Goal: Information Seeking & Learning: Learn about a topic

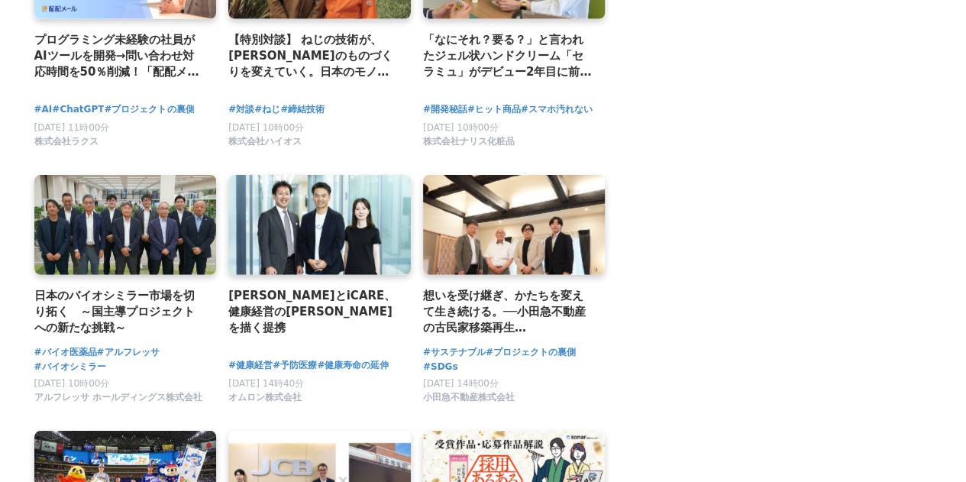
scroll to position [2073, 0]
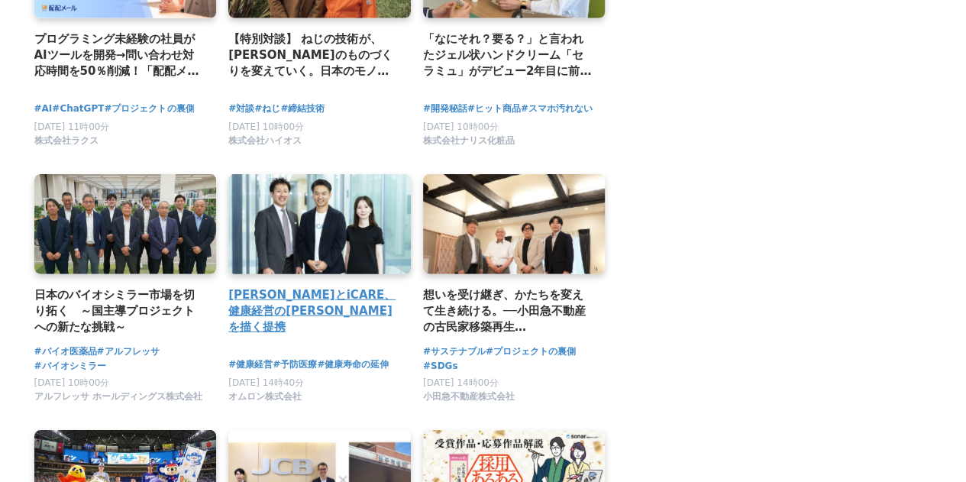
click at [280, 286] on h2 "オムロンとiCARE、健康経営の未来を描く提携" at bounding box center [313, 311] width 170 height 50
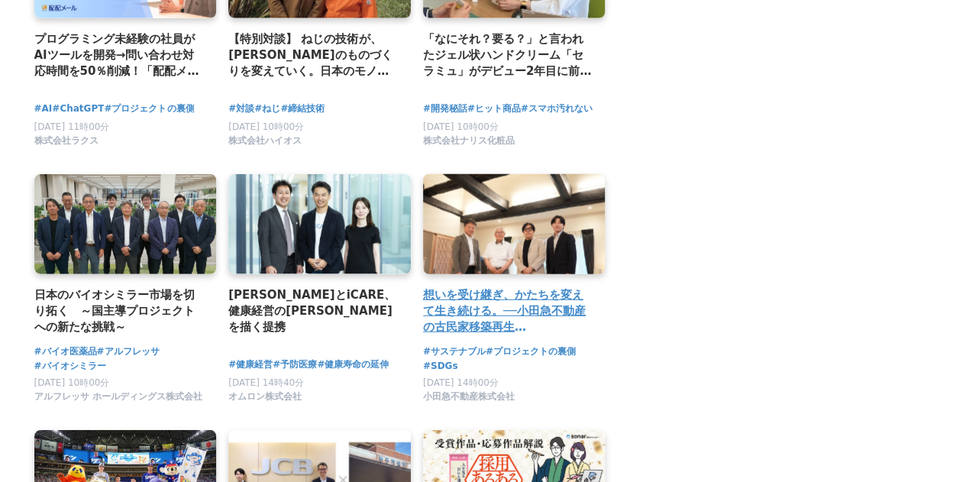
click at [512, 274] on div "想いを受け継ぎ、かたちを変えて生き続ける。──小田急不動産の古民家移築再生『KATARITSUGI』プロジェクト" at bounding box center [514, 257] width 183 height 167
click at [519, 293] on h2 "想いを受け継ぎ、かたちを変えて生き続ける。──小田急不動産の古民家移築再生『KATARITSUGI』プロジェクト" at bounding box center [508, 311] width 170 height 50
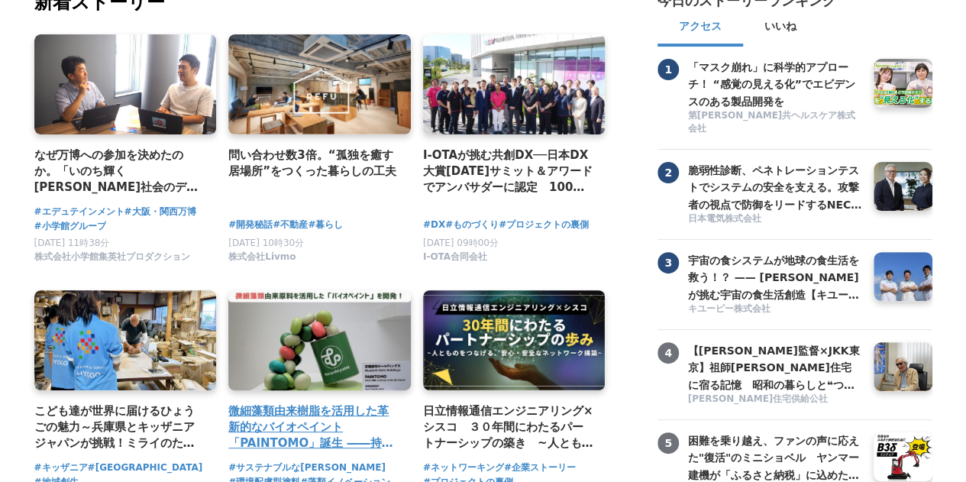
scroll to position [141, 0]
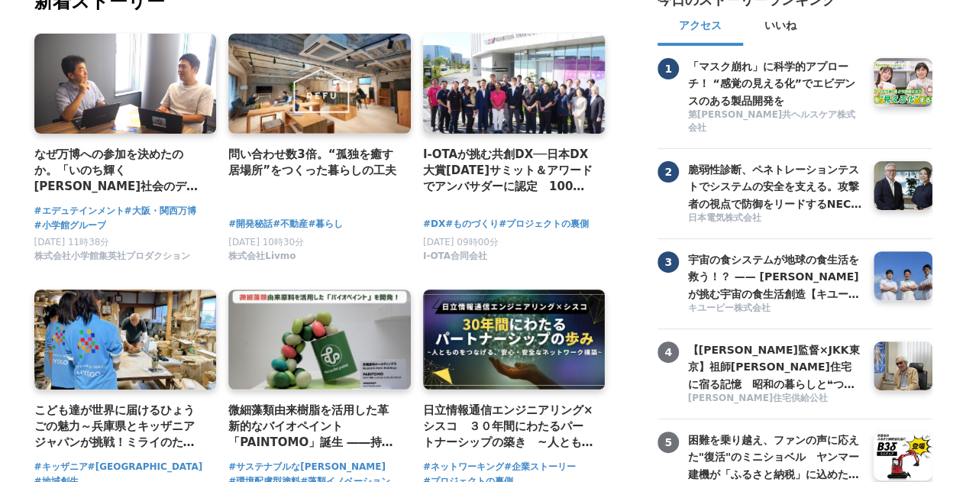
click at [289, 241] on span "2025年9月12日 10時30分" at bounding box center [266, 242] width 76 height 11
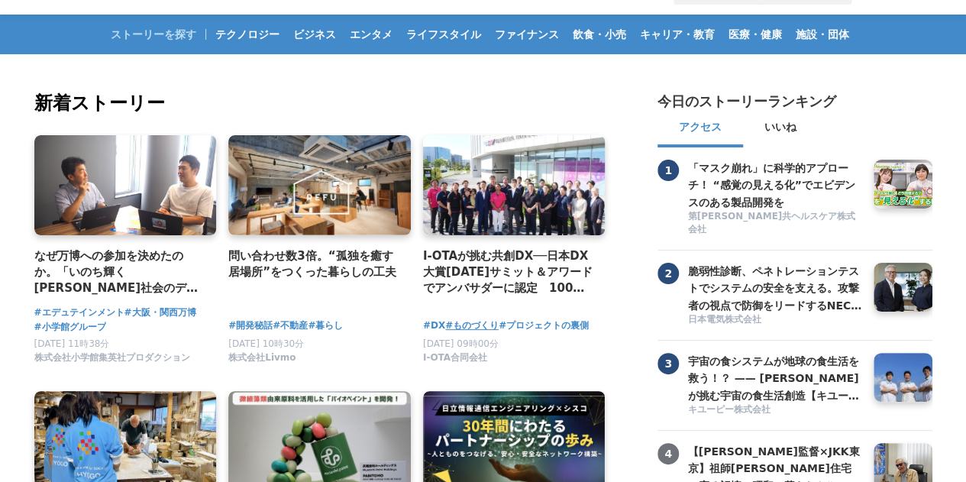
scroll to position [0, 0]
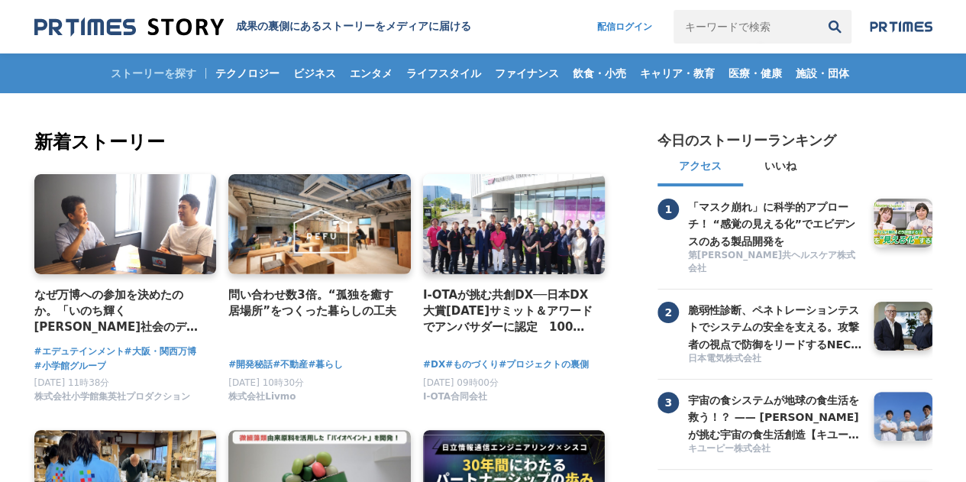
click at [177, 66] on div "ストーリーを探す テクノロジー ビジネス エンタメ ライフスタイル ファイナンス 飲食・小売 キャリア・教育 医療・健康 施設・団体" at bounding box center [483, 73] width 898 height 40
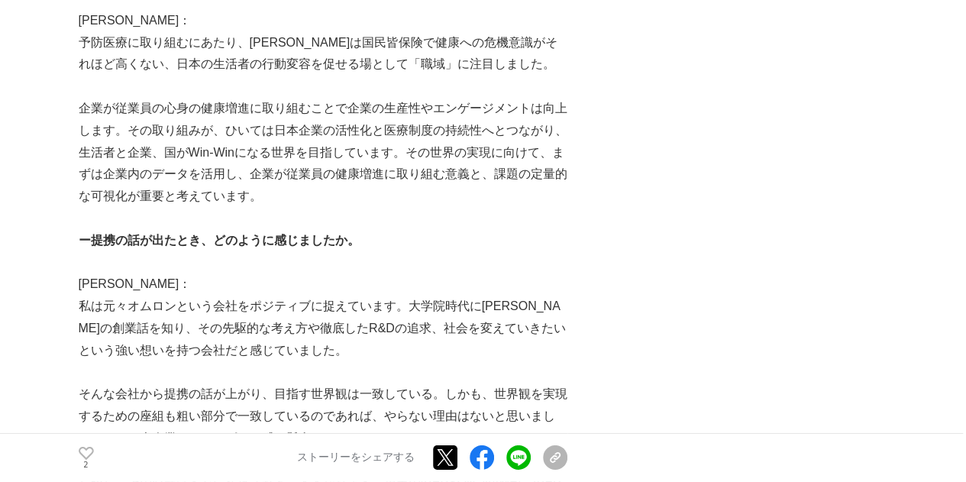
scroll to position [2221, 0]
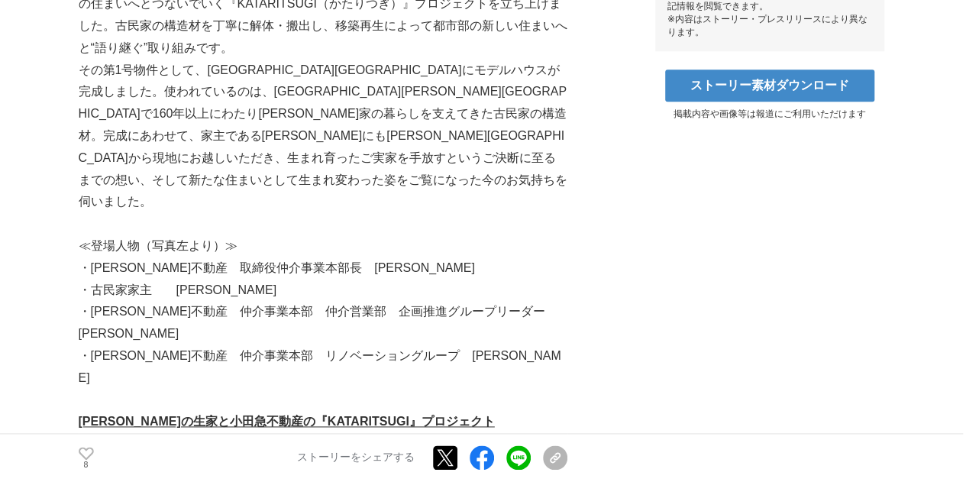
scroll to position [797, 0]
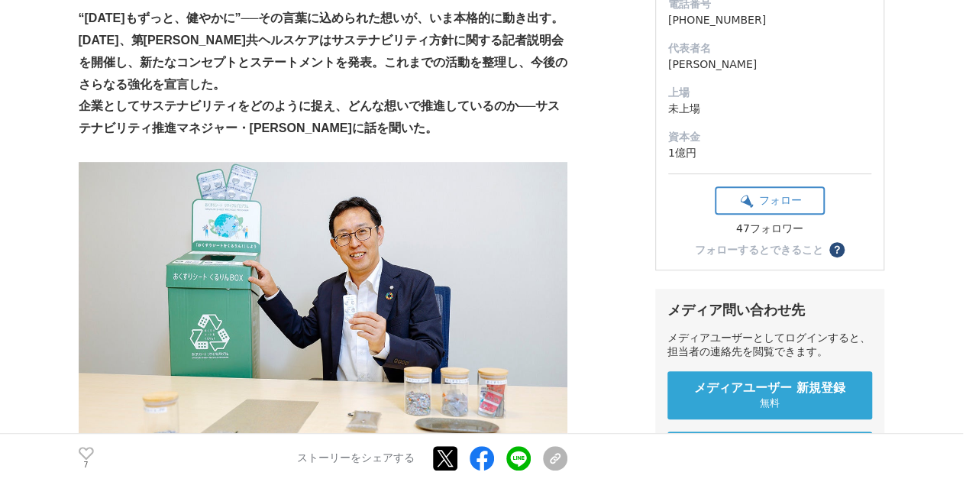
scroll to position [283, 0]
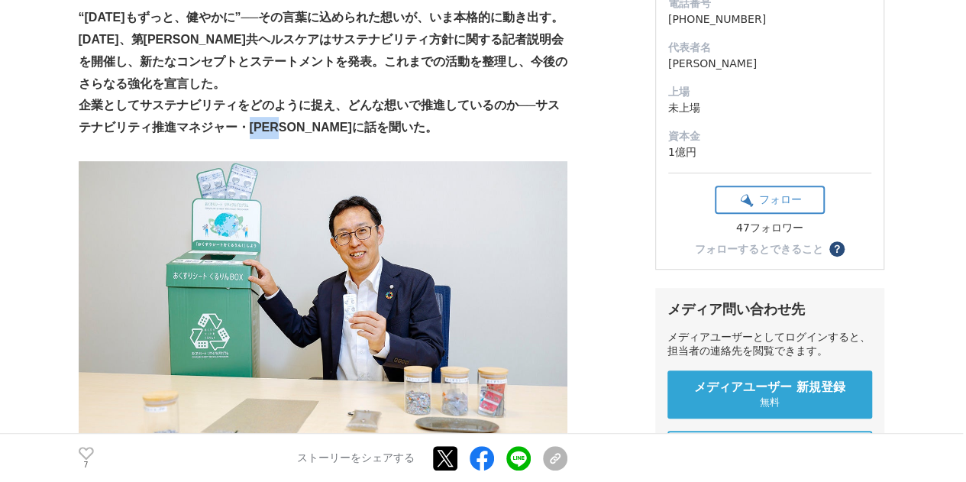
drag, startPoint x: 293, startPoint y: 121, endPoint x: 251, endPoint y: 121, distance: 42.8
click at [251, 121] on strong "企業としてサステナビリティをどのように捉え、どんな想いで推進しているのか──サステナビリティ推進マネジャー・[PERSON_NAME]に話を聞いた。" at bounding box center [320, 116] width 482 height 35
copy strong "[PERSON_NAME]"
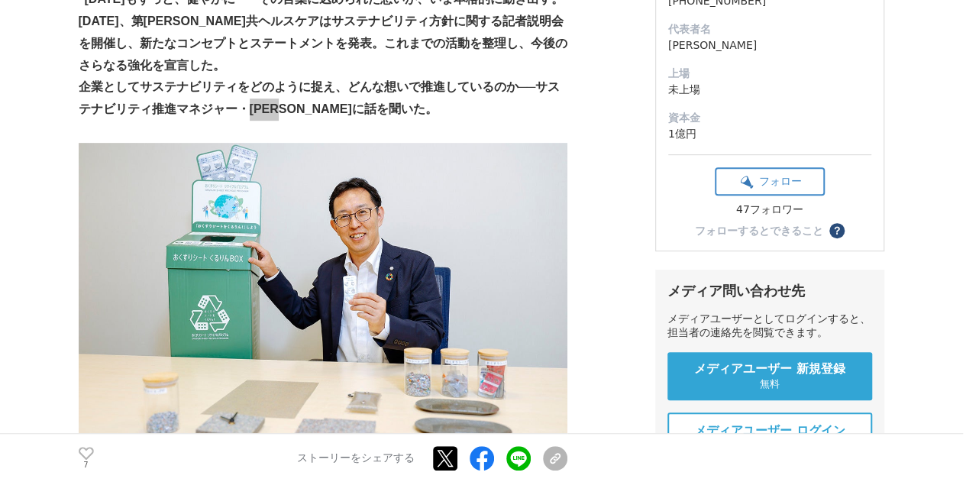
scroll to position [302, 0]
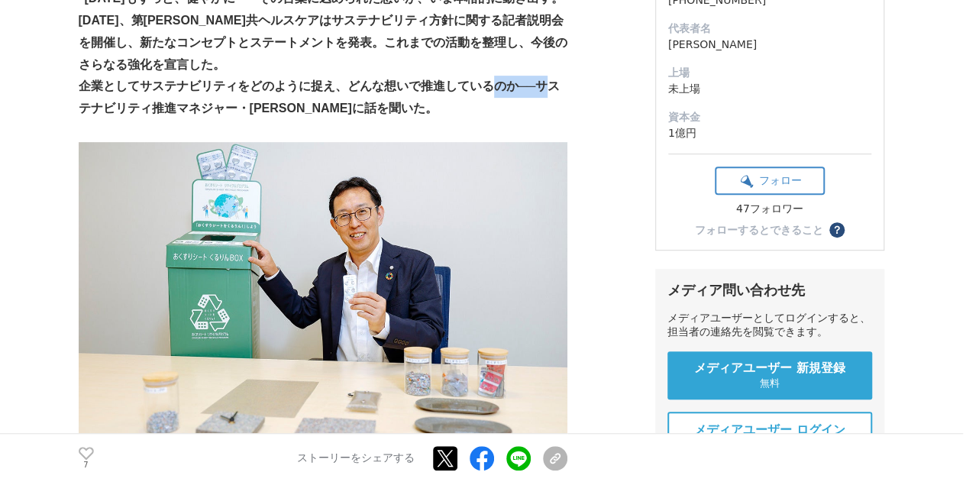
drag, startPoint x: 549, startPoint y: 81, endPoint x: 495, endPoint y: 77, distance: 54.4
click at [495, 79] on strong "企業としてサステナビリティをどのように捉え、どんな想いで推進しているのか──サステナビリティ推進マネジャー・[PERSON_NAME]に話を聞いた。" at bounding box center [320, 96] width 482 height 35
click at [554, 80] on strong "企業としてサステナビリティをどのように捉え、どんな想いで推進しているのか──サステナビリティ推進マネジャー・[PERSON_NAME]に話を聞いた。" at bounding box center [320, 96] width 482 height 35
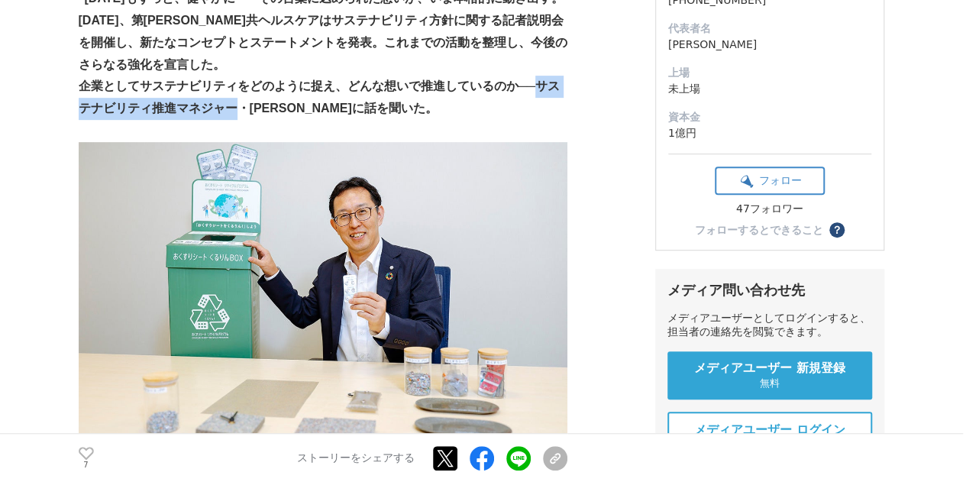
drag, startPoint x: 542, startPoint y: 82, endPoint x: 234, endPoint y: 102, distance: 309.2
click at [234, 102] on strong "企業としてサステナビリティをどのように捉え、どんな想いで推進しているのか──サステナビリティ推進マネジャー・[PERSON_NAME]に話を聞いた。" at bounding box center [320, 96] width 482 height 35
copy strong "サステナビリティ推進マネジャー"
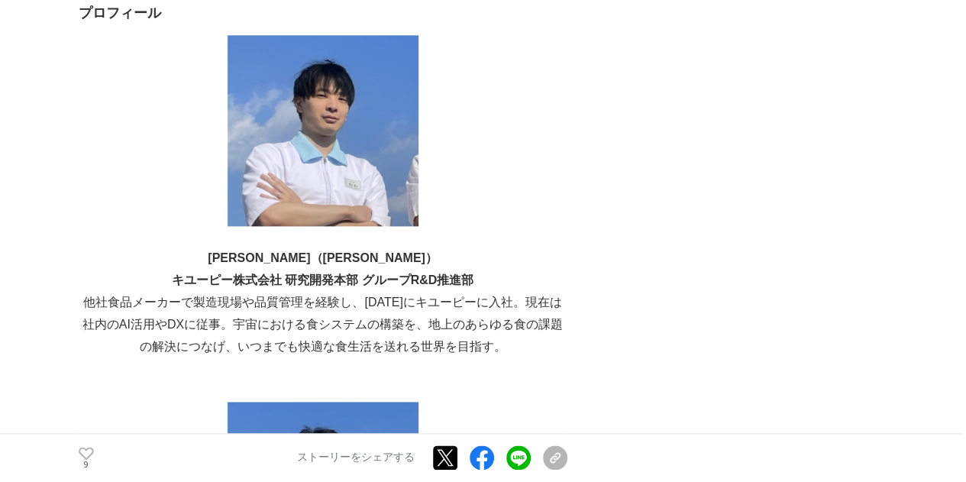
scroll to position [6682, 0]
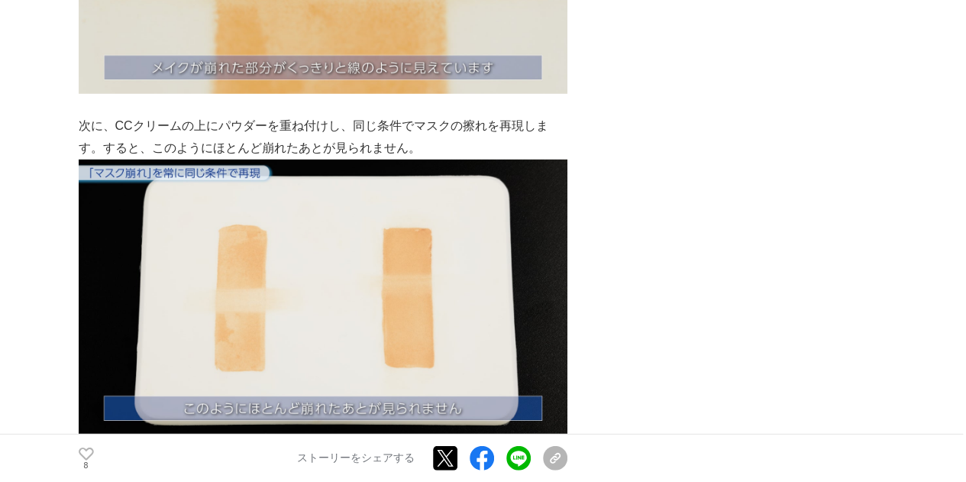
scroll to position [2060, 0]
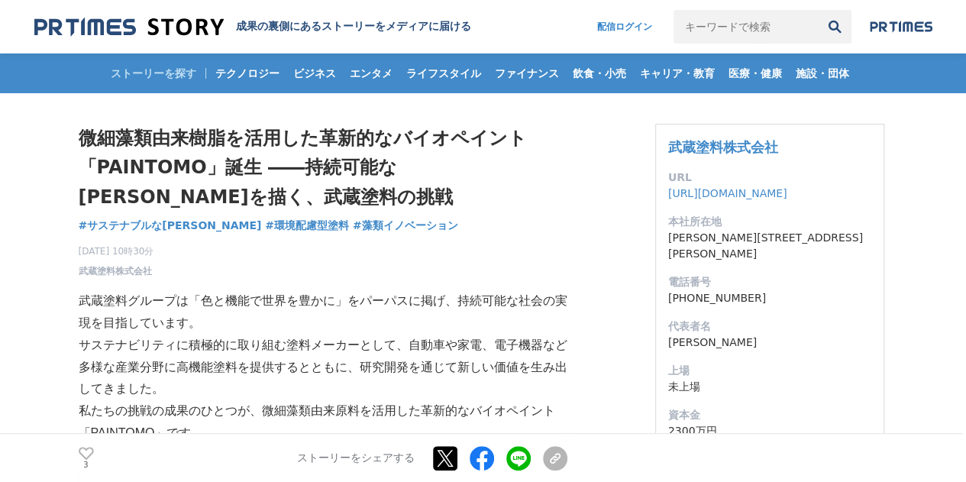
drag, startPoint x: 159, startPoint y: 267, endPoint x: 76, endPoint y: 271, distance: 83.3
click at [151, 264] on p "[DATE] 10時30分 武蔵塗料株式会社" at bounding box center [117, 261] width 76 height 34
drag, startPoint x: 111, startPoint y: 273, endPoint x: 78, endPoint y: 272, distance: 32.9
click at [79, 272] on p "[DATE] 10時30分 武蔵塗料株式会社" at bounding box center [117, 261] width 76 height 34
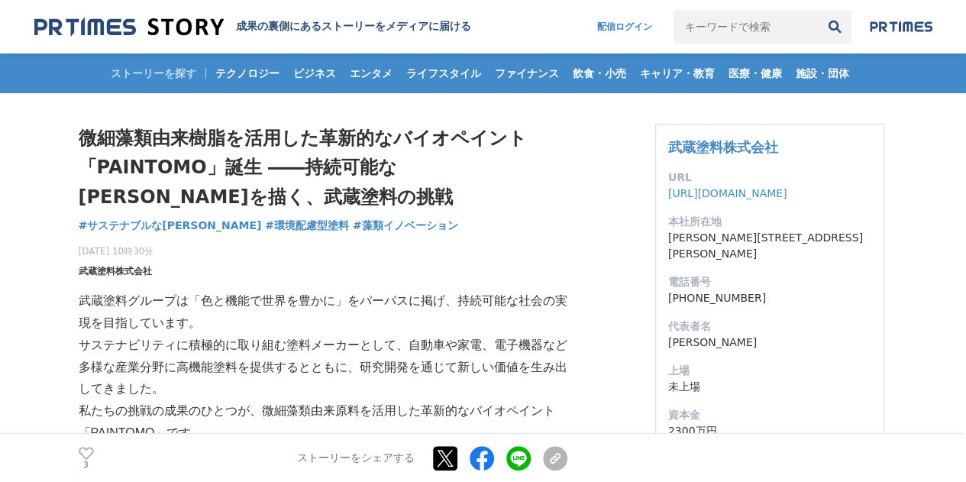
copy span "武蔵塗料株式会社"
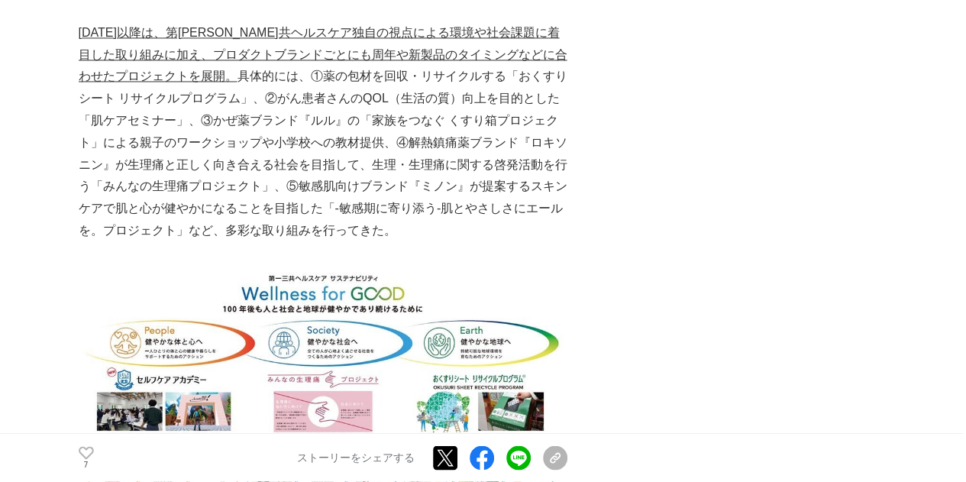
scroll to position [1159, 0]
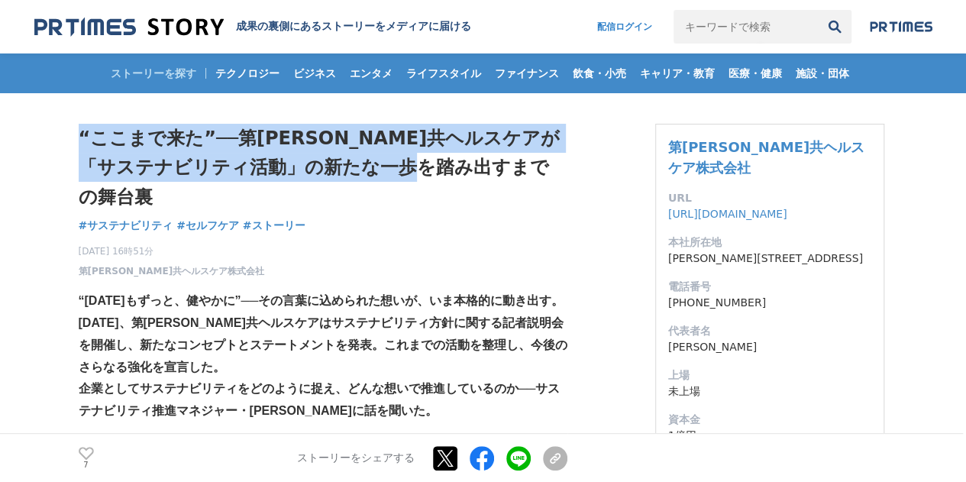
drag, startPoint x: 487, startPoint y: 157, endPoint x: 93, endPoint y: 114, distance: 396.5
copy h1 "“ここまで来た”──第[PERSON_NAME]共ヘルスケアが「サステナビリティ活動」の新たな一歩を踏み出すまでの舞台裏"
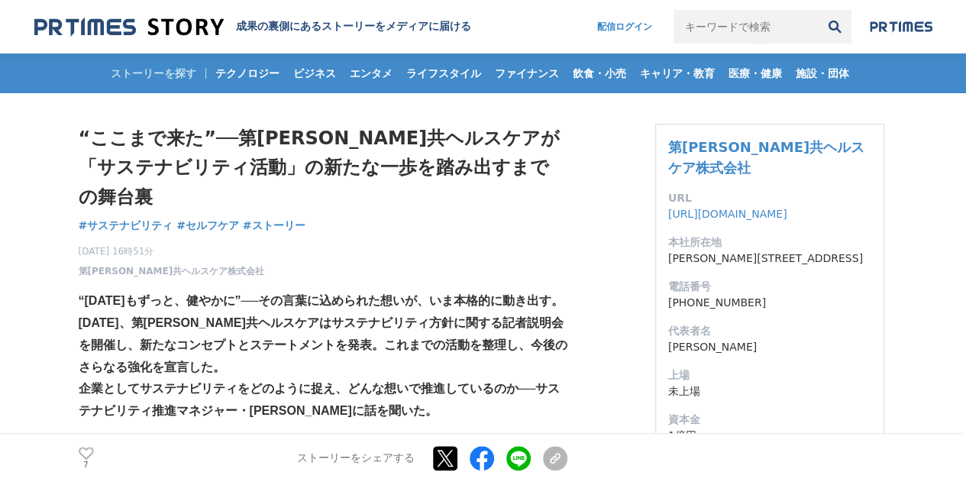
click at [296, 238] on div "[DATE] 16時51分 第[PERSON_NAME]共ヘルスケア株式会社 7" at bounding box center [323, 258] width 489 height 40
drag, startPoint x: 249, startPoint y: 239, endPoint x: 81, endPoint y: 243, distance: 168.1
click at [81, 243] on div "[DATE] 16時51分 第[PERSON_NAME]共ヘルスケア株式会社 7" at bounding box center [323, 258] width 489 height 40
copy span "第[PERSON_NAME]共ヘルスケア株式会社"
click at [222, 238] on div "[DATE] 16時51分 第[PERSON_NAME]共ヘルスケア株式会社 7" at bounding box center [323, 258] width 489 height 40
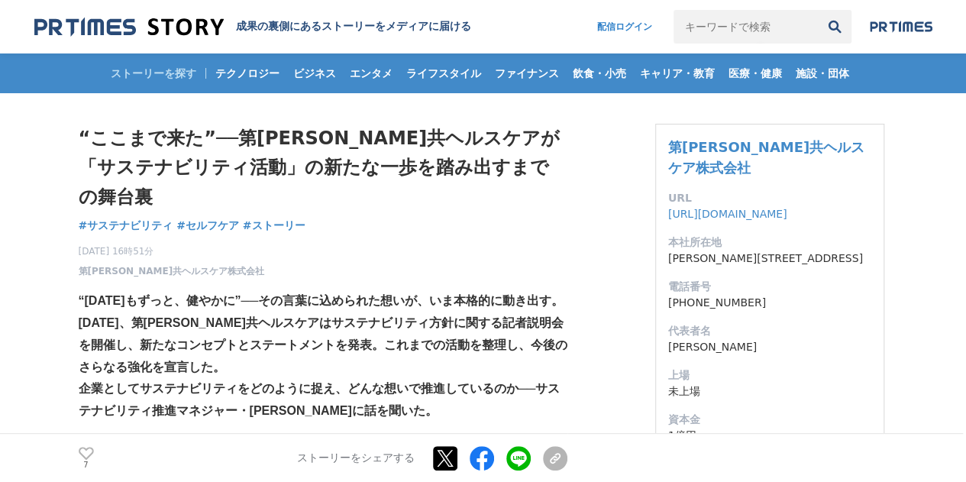
drag, startPoint x: 216, startPoint y: 241, endPoint x: 76, endPoint y: 241, distance: 140.5
click at [202, 239] on div "[DATE] 16時51分 第[PERSON_NAME]共ヘルスケア株式会社 7" at bounding box center [323, 258] width 489 height 40
drag, startPoint x: 199, startPoint y: 242, endPoint x: 80, endPoint y: 244, distance: 118.4
click at [80, 244] on div "[DATE] 16時51分 第[PERSON_NAME]共ヘルスケア株式会社 7" at bounding box center [323, 258] width 489 height 40
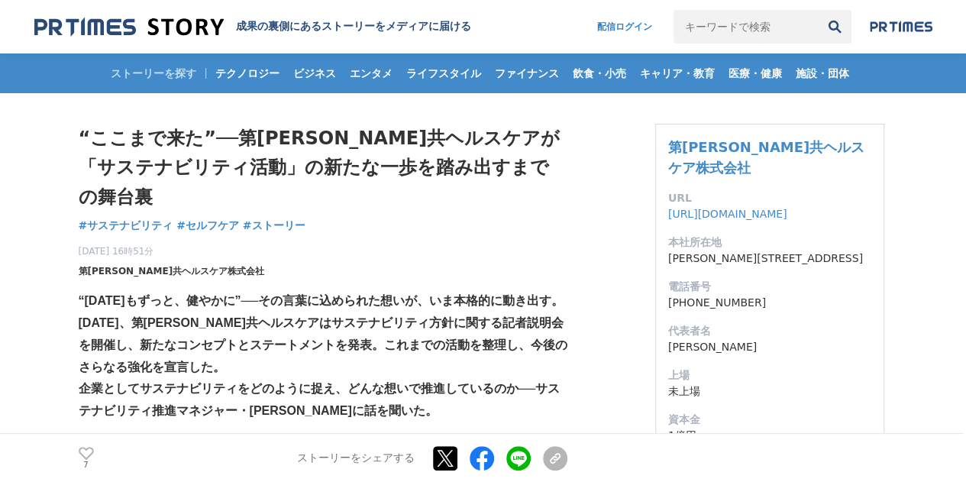
copy span "第[PERSON_NAME]共ヘルスケア株式会社"
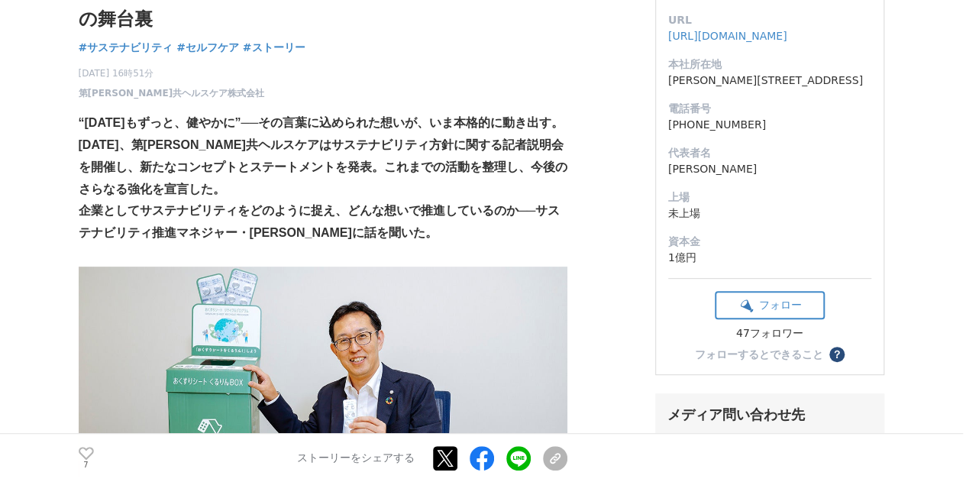
scroll to position [194, 0]
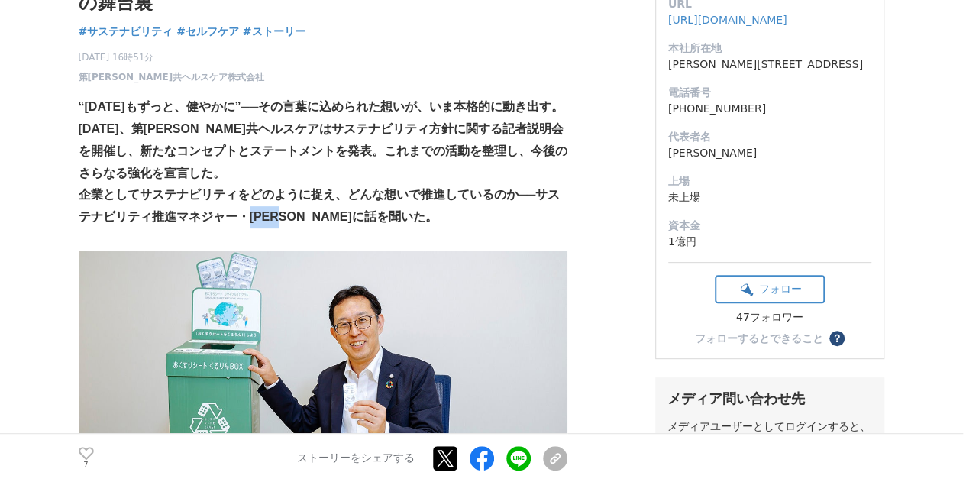
drag, startPoint x: 292, startPoint y: 212, endPoint x: 248, endPoint y: 212, distance: 43.5
click at [248, 212] on strong "企業としてサステナビリティをどのように捉え、どんな想いで推進しているのか──サステナビリティ推進マネジャー・[PERSON_NAME]に話を聞いた。" at bounding box center [320, 205] width 482 height 35
copy strong "[PERSON_NAME]"
click at [248, 212] on strong "企業としてサステナビリティをどのように捉え、どんな想いで推進しているのか──サステナビリティ推進マネジャー・[PERSON_NAME]に話を聞いた。" at bounding box center [320, 205] width 482 height 35
